Goal: Task Accomplishment & Management: Manage account settings

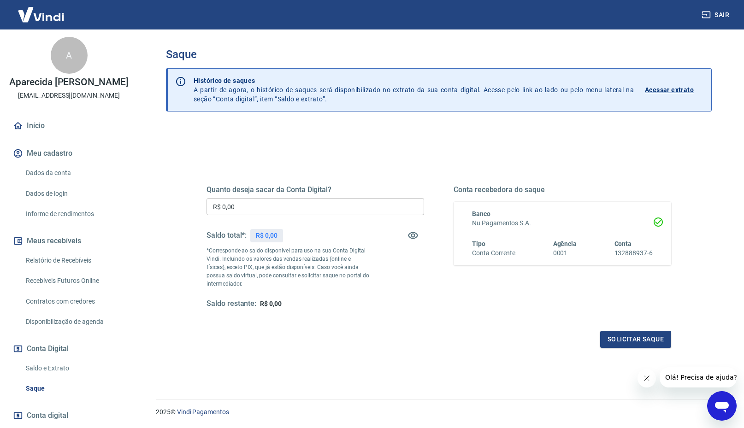
scroll to position [53, 0]
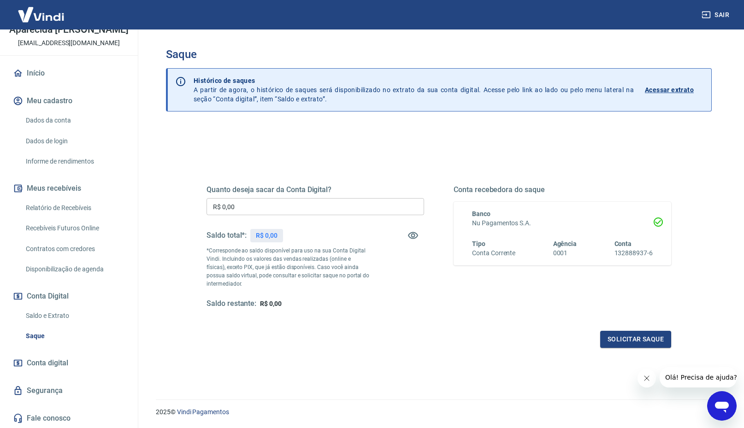
click at [41, 72] on link "Início" at bounding box center [69, 73] width 116 height 20
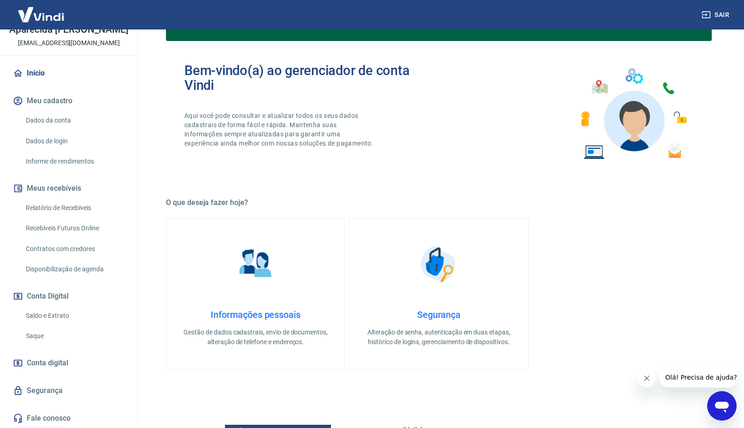
scroll to position [358, 0]
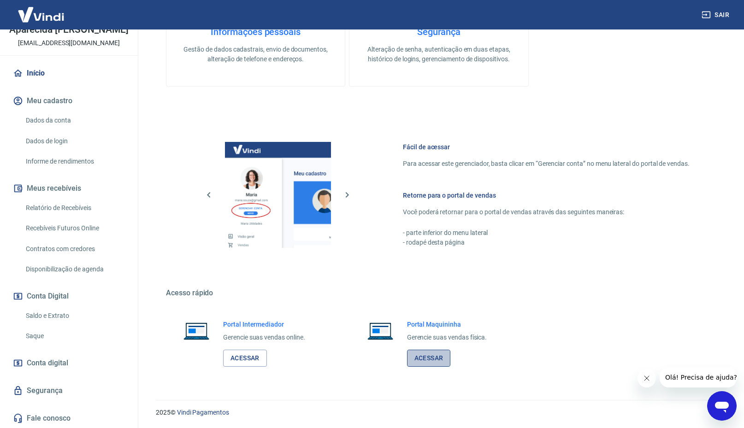
click at [432, 350] on link "Acessar" at bounding box center [429, 358] width 44 height 17
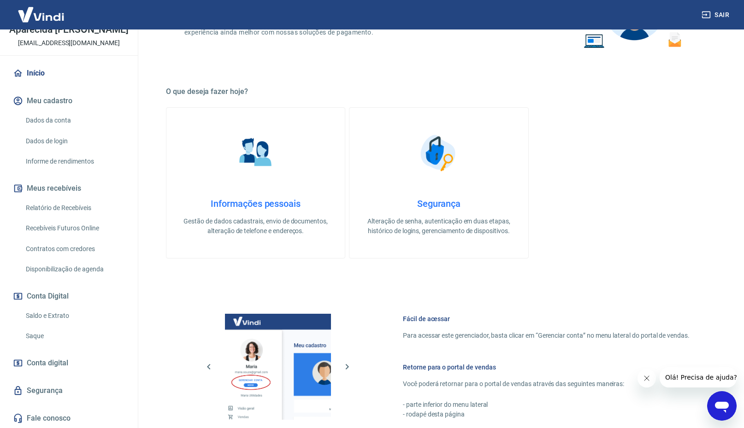
scroll to position [0, 0]
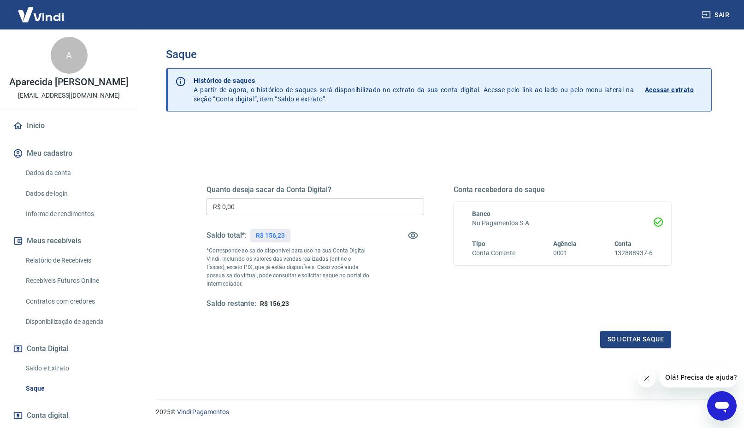
click at [330, 210] on input "R$ 0,00" at bounding box center [315, 206] width 218 height 17
type input "R$ 156,23"
click at [654, 345] on button "Solicitar saque" at bounding box center [635, 339] width 71 height 17
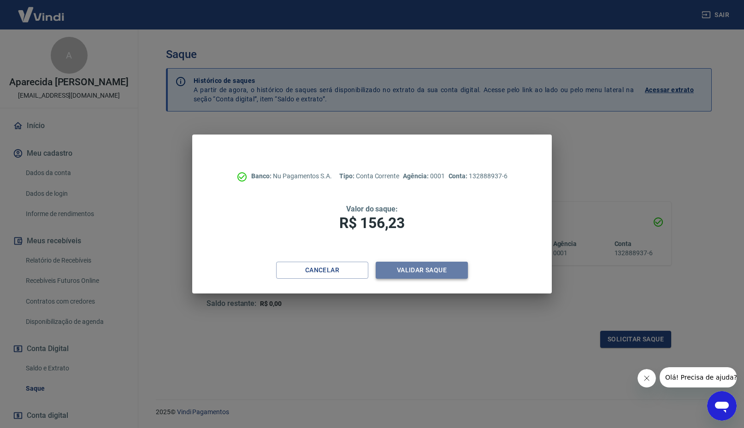
click at [443, 266] on button "Validar saque" at bounding box center [422, 270] width 92 height 17
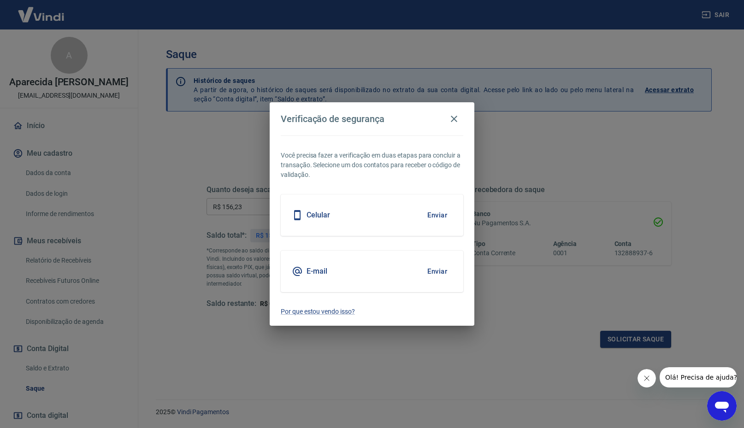
drag, startPoint x: 401, startPoint y: 206, endPoint x: 404, endPoint y: 210, distance: 4.7
click at [401, 206] on div "Celular Enviar" at bounding box center [372, 215] width 183 height 41
click at [446, 219] on button "Enviar" at bounding box center [437, 215] width 30 height 19
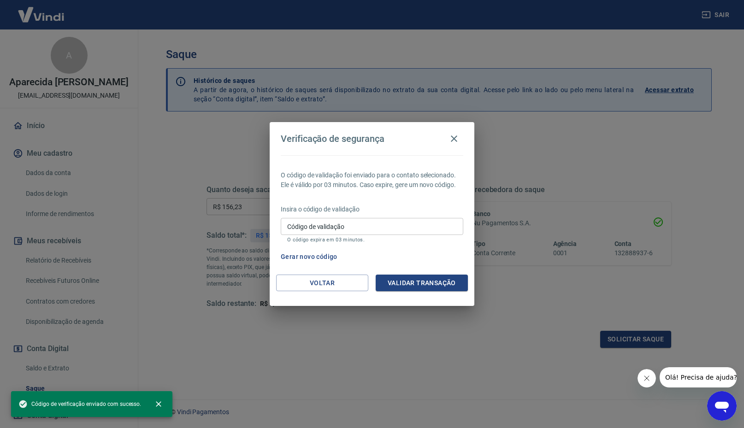
click at [357, 228] on input "Código de validação" at bounding box center [372, 226] width 183 height 17
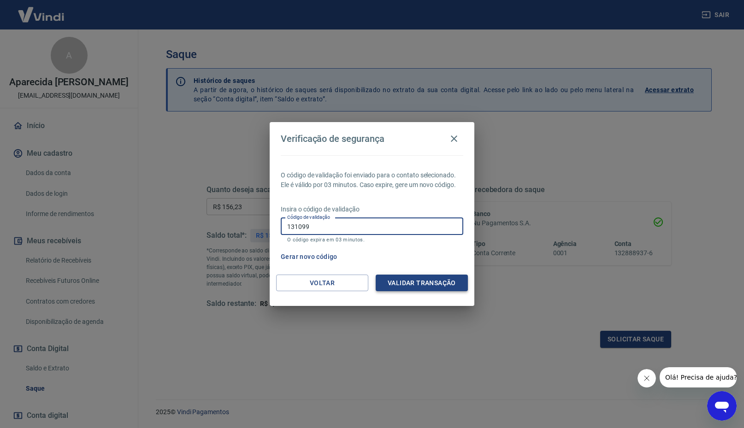
type input "131099"
click at [459, 285] on button "Validar transação" at bounding box center [422, 283] width 92 height 17
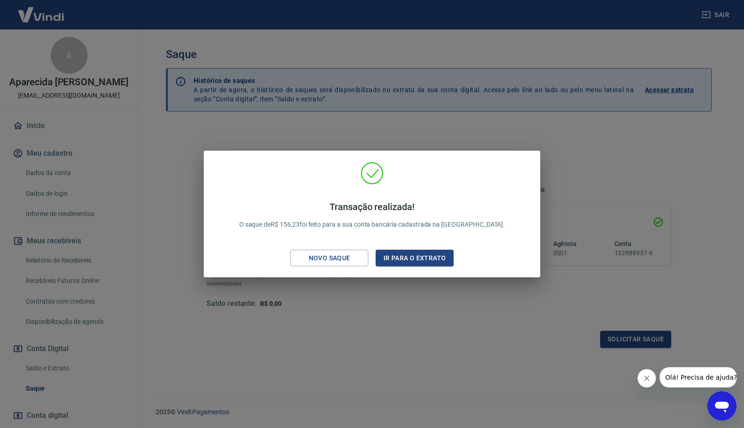
drag, startPoint x: 337, startPoint y: 255, endPoint x: 413, endPoint y: 229, distance: 80.2
click at [343, 253] on div "Novo saque" at bounding box center [330, 259] width 64 height 12
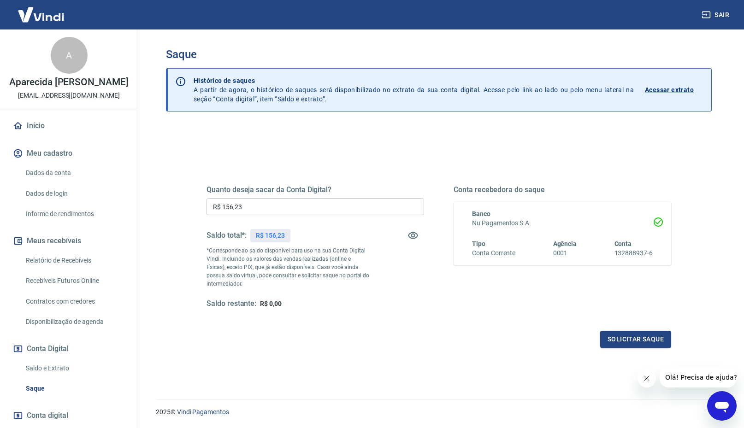
click at [528, 157] on div "Quanto deseja sacar da Conta Digital? R$ 156,23 ​ Saldo total*: R$ 156,23 *Corr…" at bounding box center [438, 252] width 487 height 214
click at [405, 143] on div "Quanto deseja sacar da Conta Digital? R$ 156,23 ​ Saldo total*: R$ 156,23 *Corr…" at bounding box center [439, 290] width 546 height 330
